Goal: Register for event/course

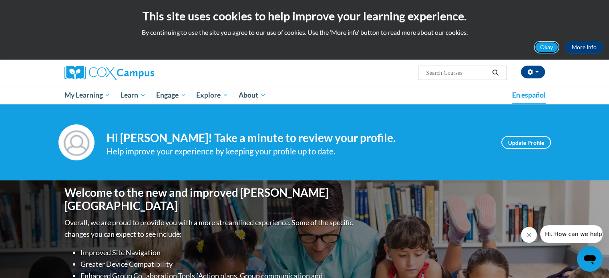
click at [546, 41] on button "Okay" at bounding box center [547, 47] width 26 height 13
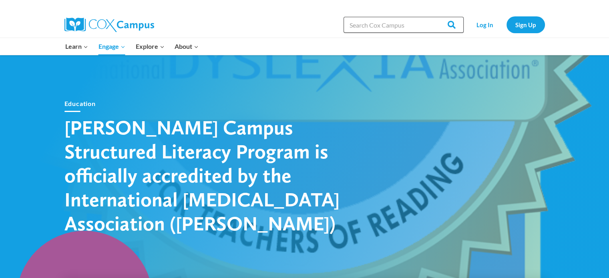
click at [420, 24] on input "Search in https://coxcampus.org/" at bounding box center [404, 25] width 120 height 16
type input "[MEDICAL_DATA]"
click at [433, 17] on input "Search" at bounding box center [448, 25] width 31 height 16
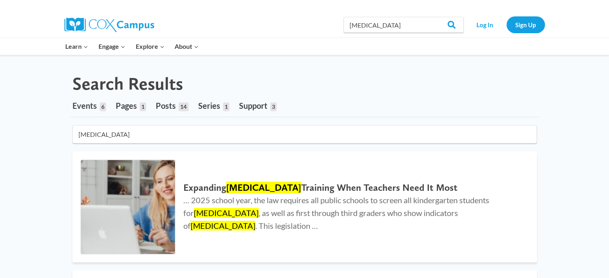
scroll to position [40, 0]
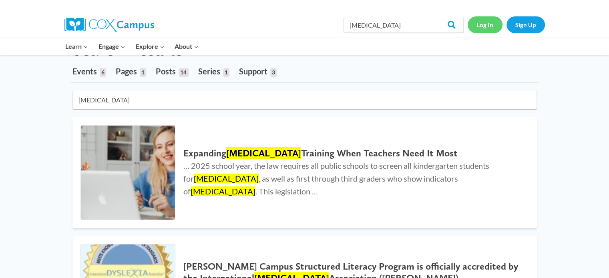
click at [484, 22] on link "Log In" at bounding box center [485, 24] width 35 height 16
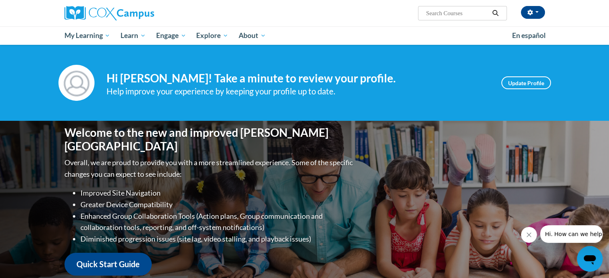
click at [438, 16] on input "Search..." at bounding box center [457, 13] width 64 height 10
type input "[MEDICAL_DATA]"
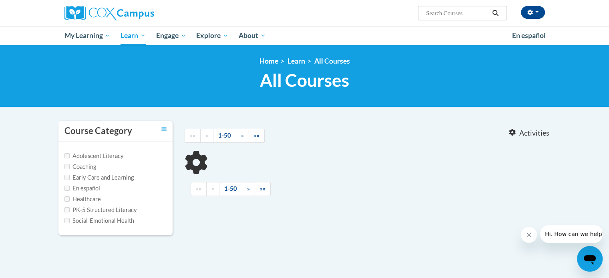
type input "[MEDICAL_DATA]"
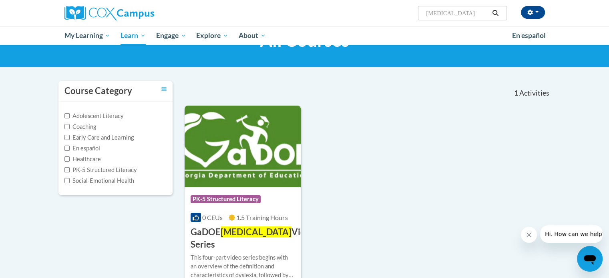
scroll to position [40, 0]
click at [274, 214] on span "1.5 Training Hours" at bounding box center [262, 218] width 52 height 8
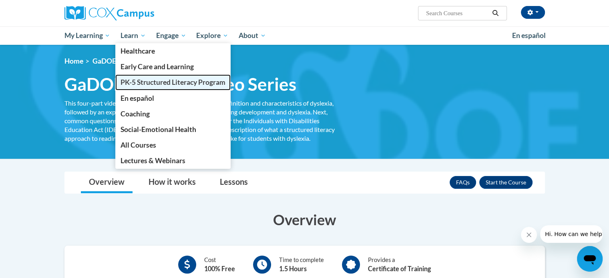
click at [141, 84] on span "PK-5 Structured Literacy Program" at bounding box center [173, 82] width 105 height 8
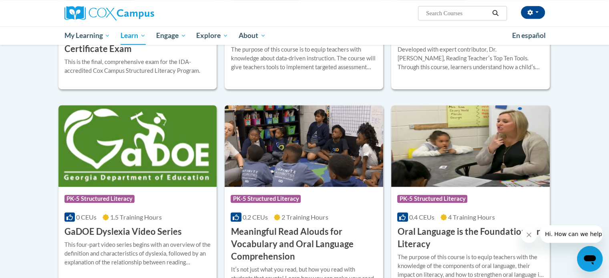
scroll to position [401, 0]
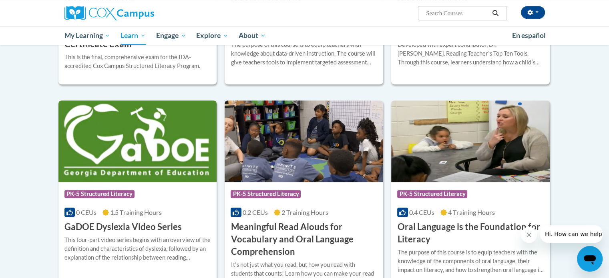
click at [142, 186] on div "Course Category: PK-5 Structured Literacy" at bounding box center [137, 195] width 147 height 18
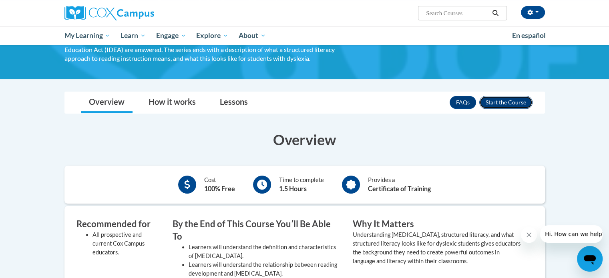
click at [501, 99] on button "Enroll" at bounding box center [506, 102] width 53 height 13
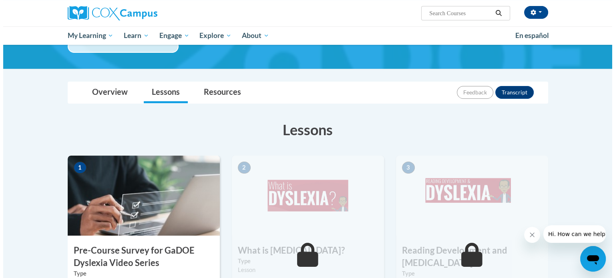
scroll to position [160, 0]
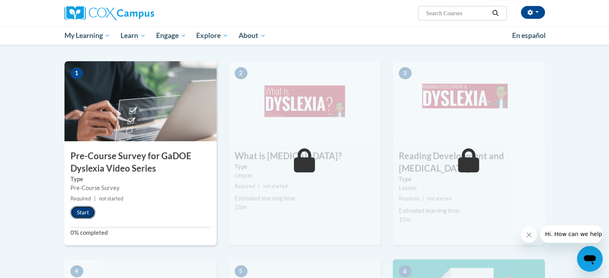
click at [90, 209] on button "Start" at bounding box center [83, 212] width 25 height 13
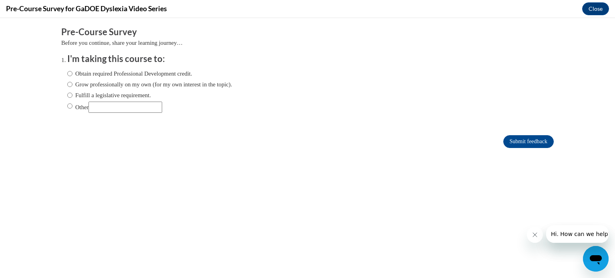
scroll to position [0, 0]
click at [128, 109] on input "Other" at bounding box center [126, 107] width 74 height 11
click at [67, 73] on input "Obtain required Professional Development credit." at bounding box center [69, 73] width 5 height 9
radio input "true"
click at [536, 142] on input "Submit feedback" at bounding box center [529, 141] width 50 height 13
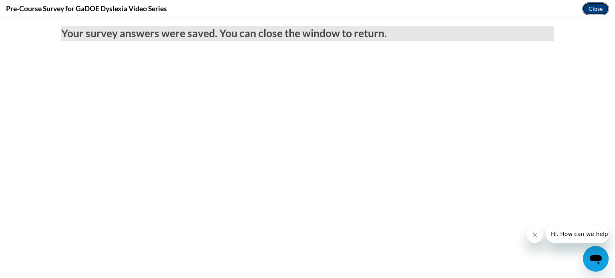
click at [589, 9] on button "Close" at bounding box center [596, 8] width 27 height 13
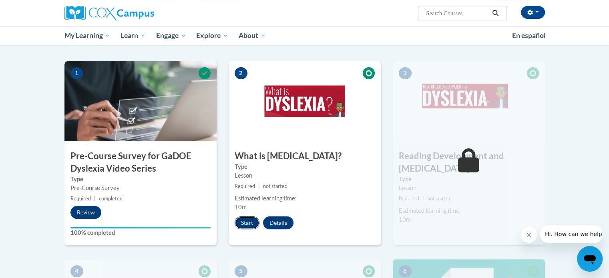
click at [247, 220] on button "Start" at bounding box center [247, 223] width 25 height 13
